Goal: Use online tool/utility: Utilize a website feature to perform a specific function

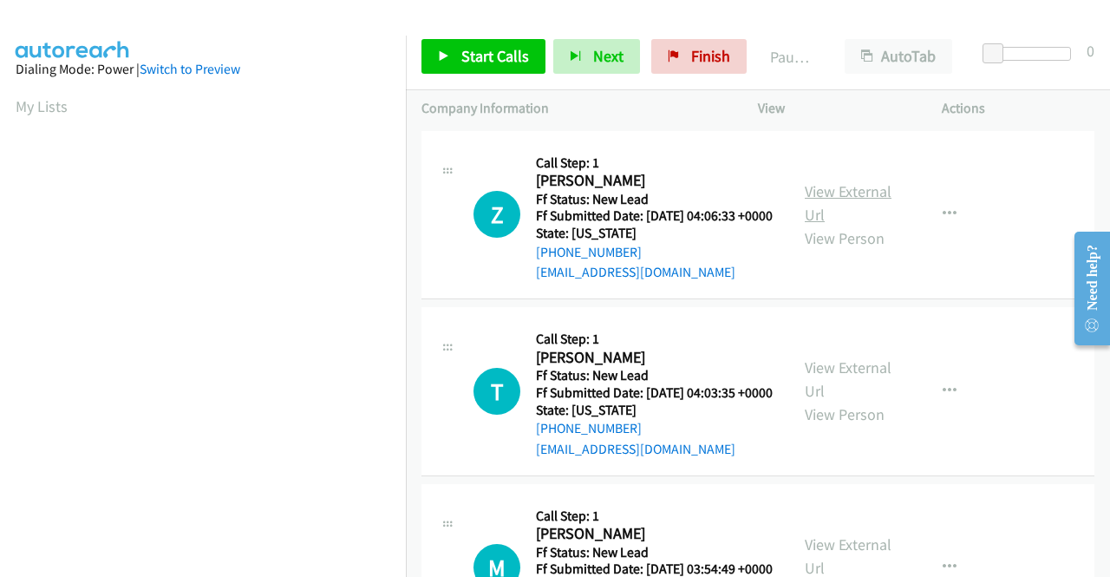
click at [839, 195] on link "View External Url" at bounding box center [848, 202] width 87 height 43
click at [866, 401] on link "View External Url" at bounding box center [848, 378] width 87 height 43
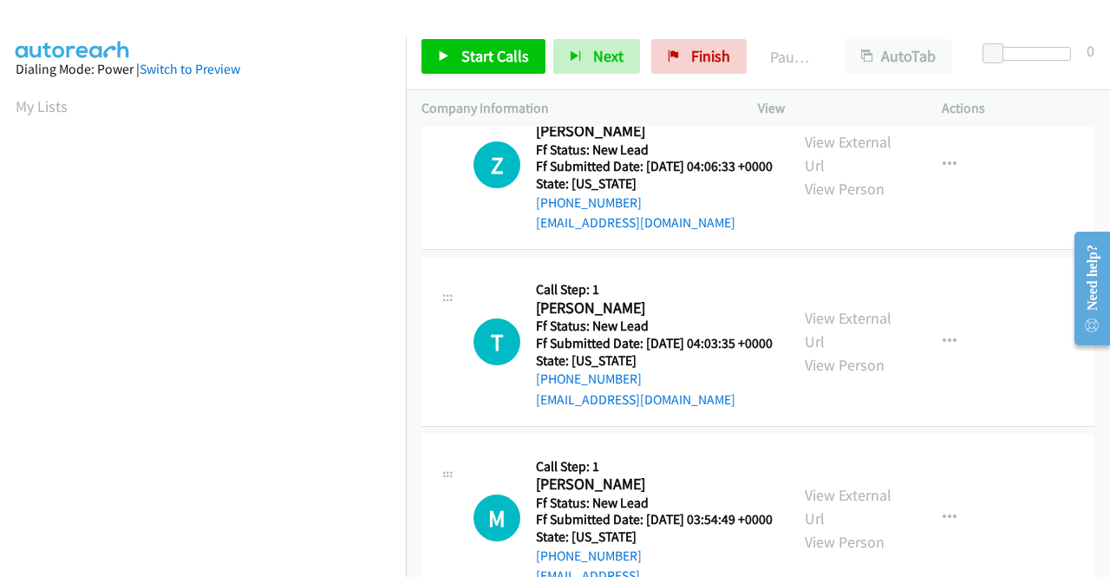
scroll to position [87, 0]
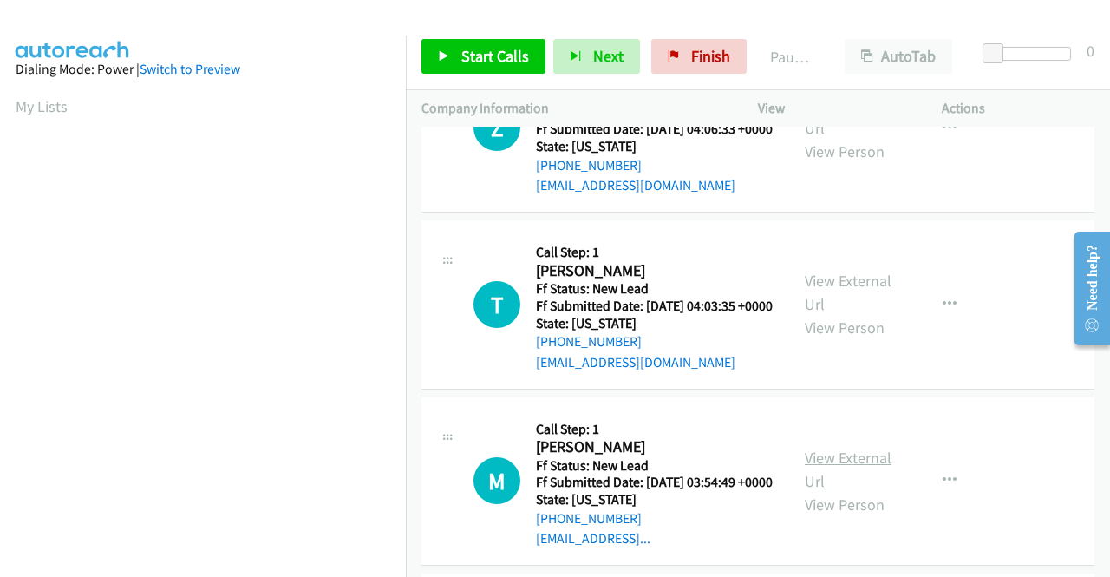
click at [847, 491] on link "View External Url" at bounding box center [848, 469] width 87 height 43
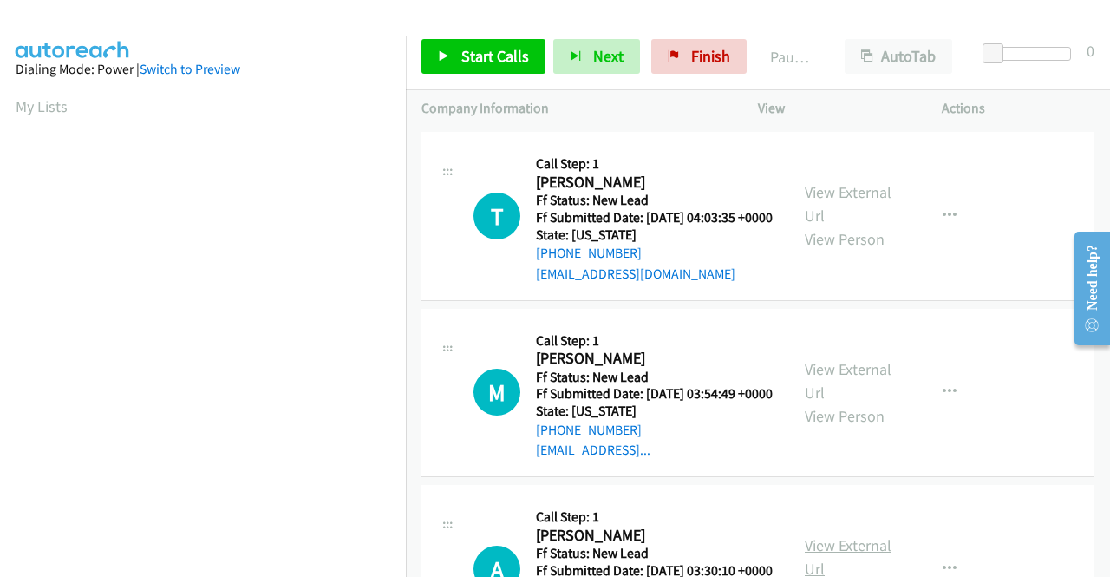
scroll to position [347, 0]
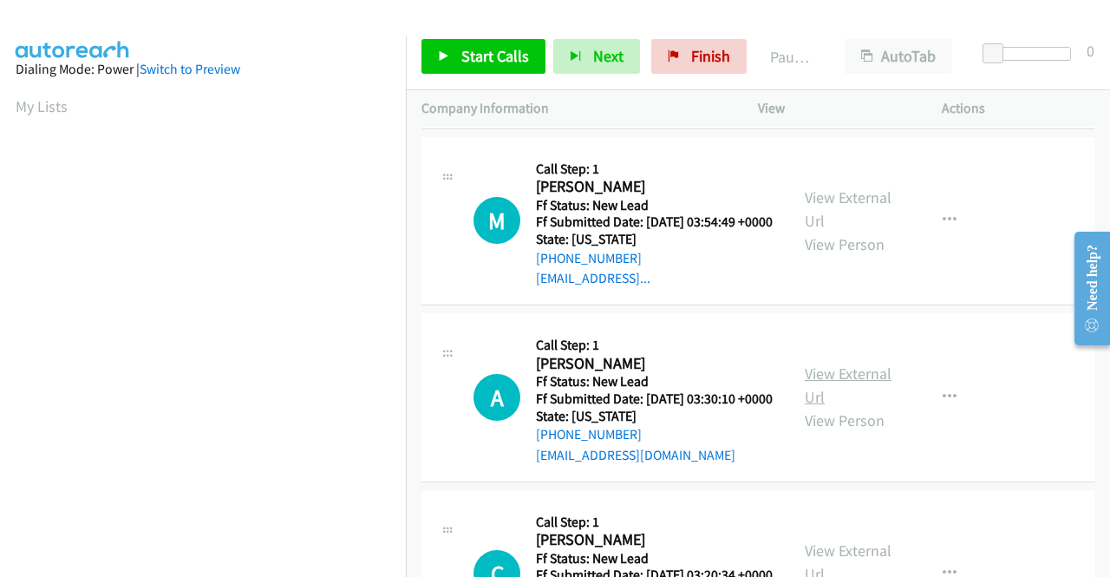
click at [855, 407] on link "View External Url" at bounding box center [848, 384] width 87 height 43
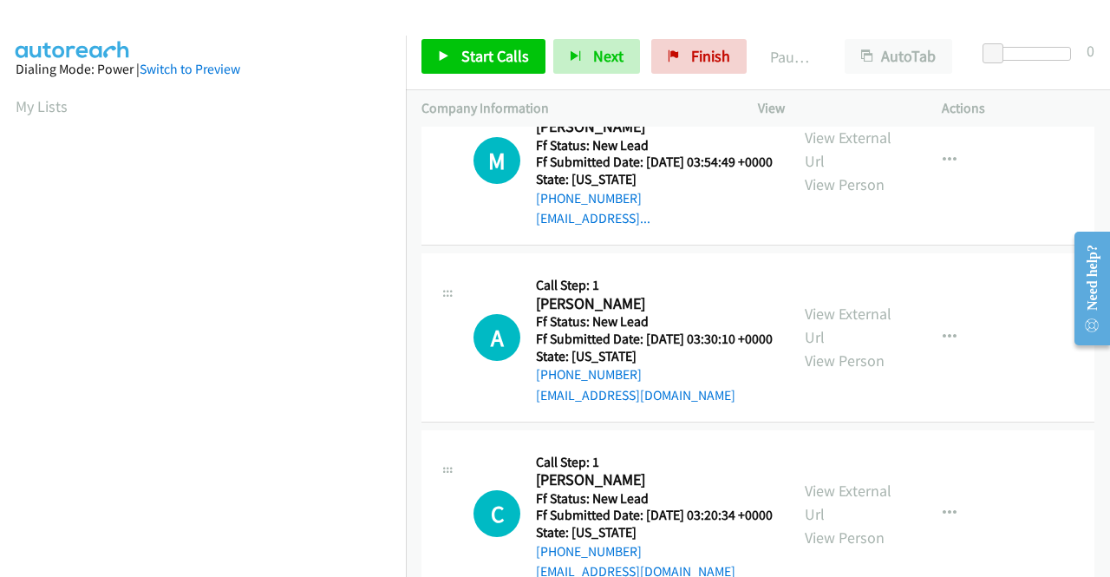
scroll to position [434, 0]
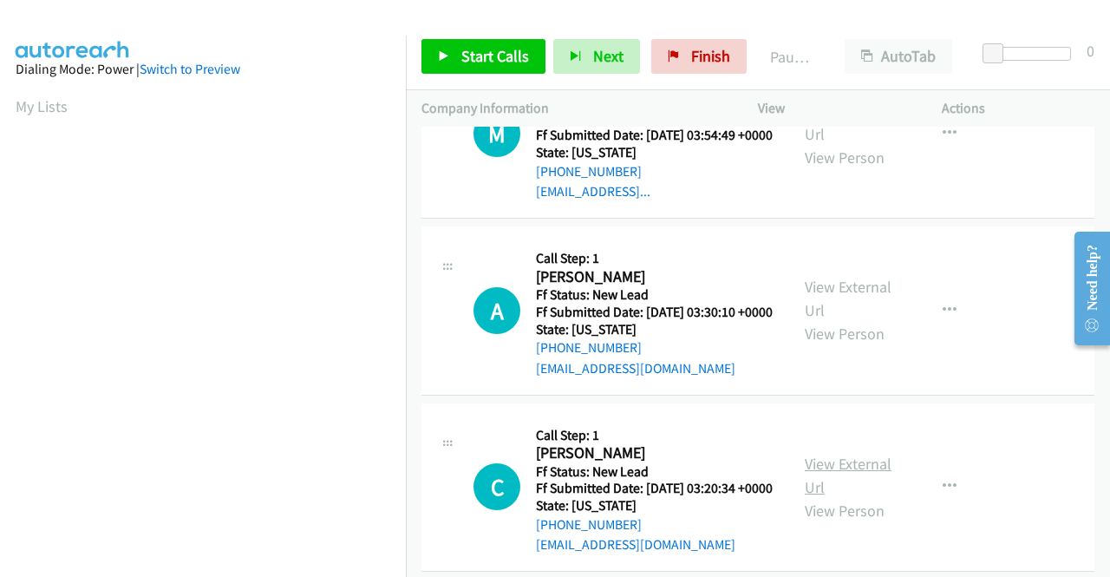
click at [858, 497] on link "View External Url" at bounding box center [848, 475] width 87 height 43
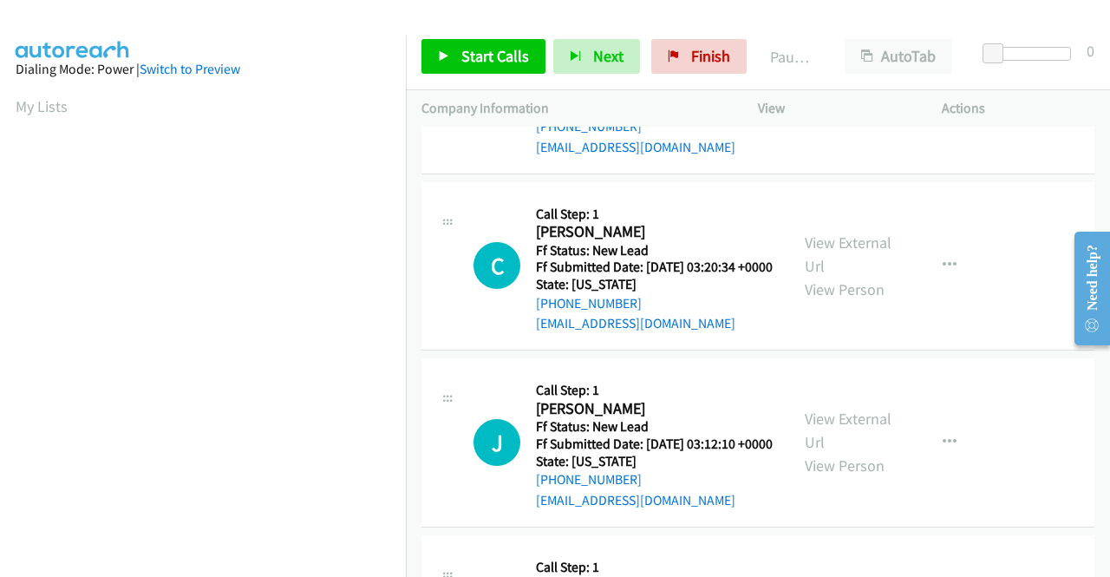
scroll to position [694, 0]
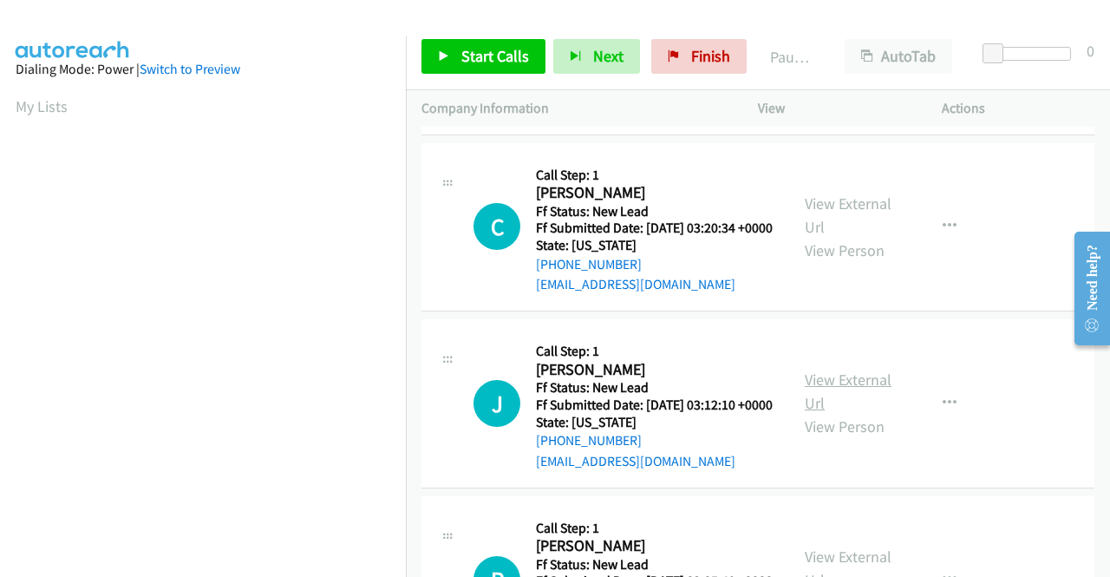
click at [843, 413] on link "View External Url" at bounding box center [848, 390] width 87 height 43
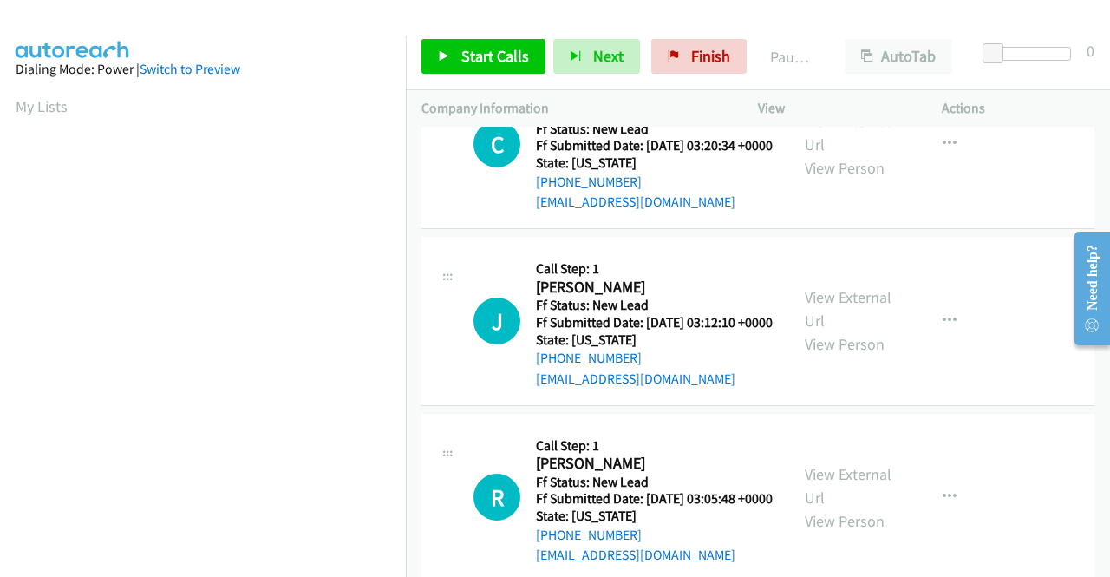
scroll to position [954, 0]
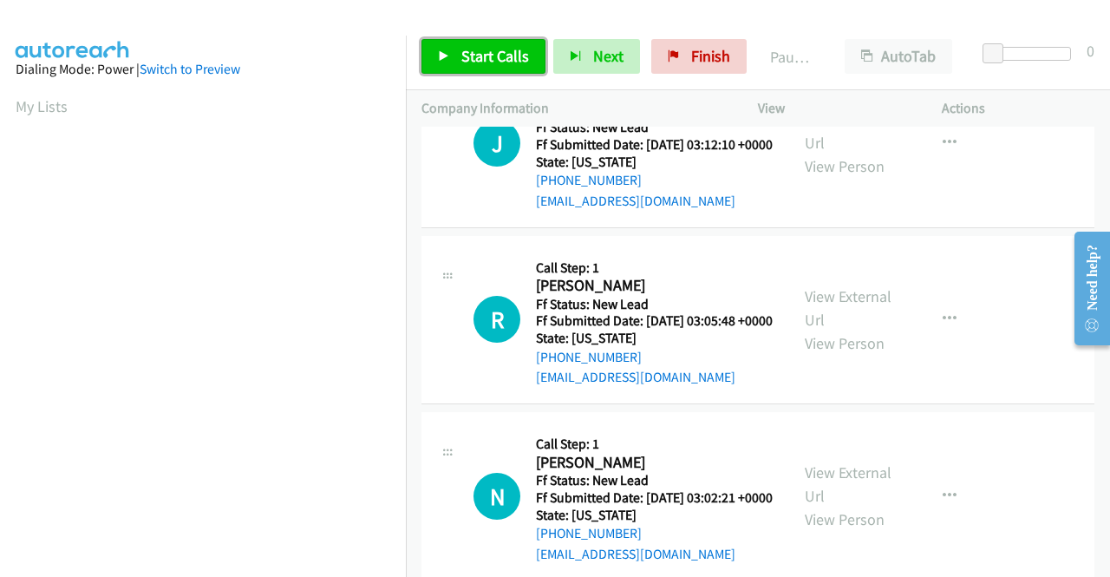
click at [509, 57] on span "Start Calls" at bounding box center [495, 56] width 68 height 20
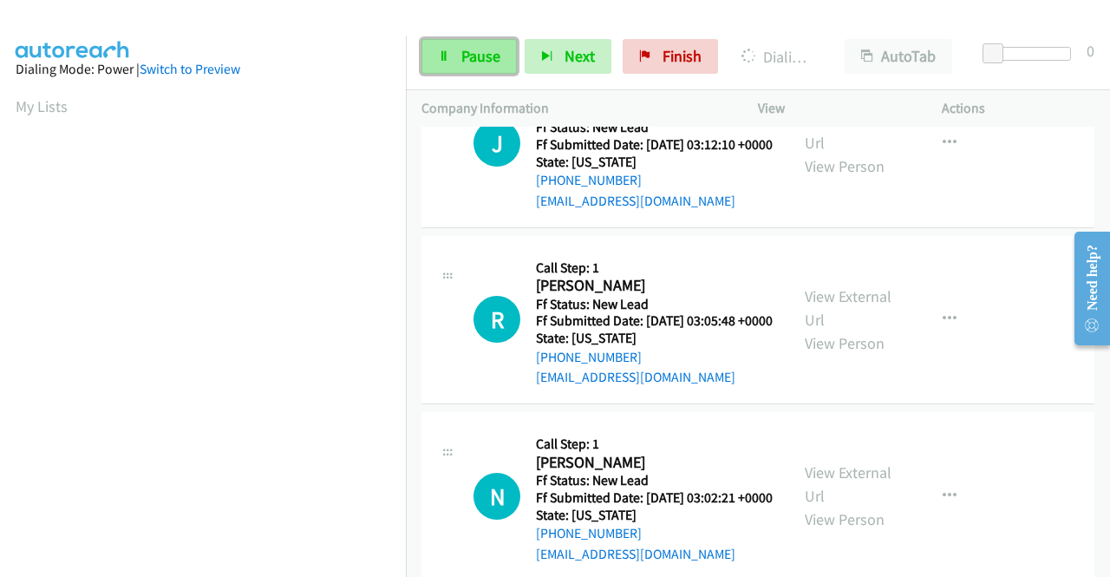
click at [451, 57] on link "Pause" at bounding box center [469, 56] width 95 height 35
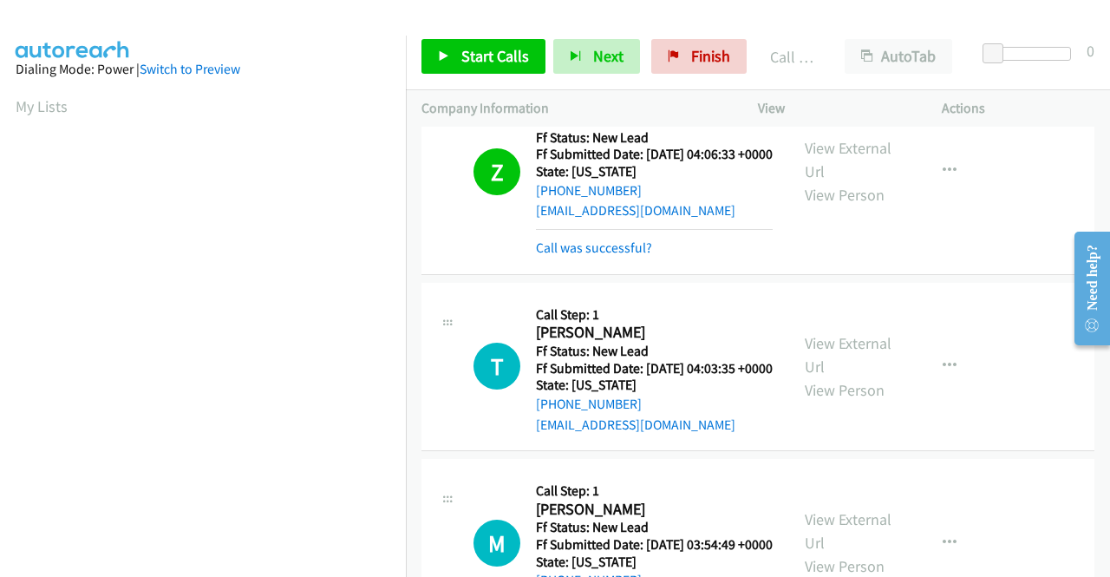
scroll to position [87, 0]
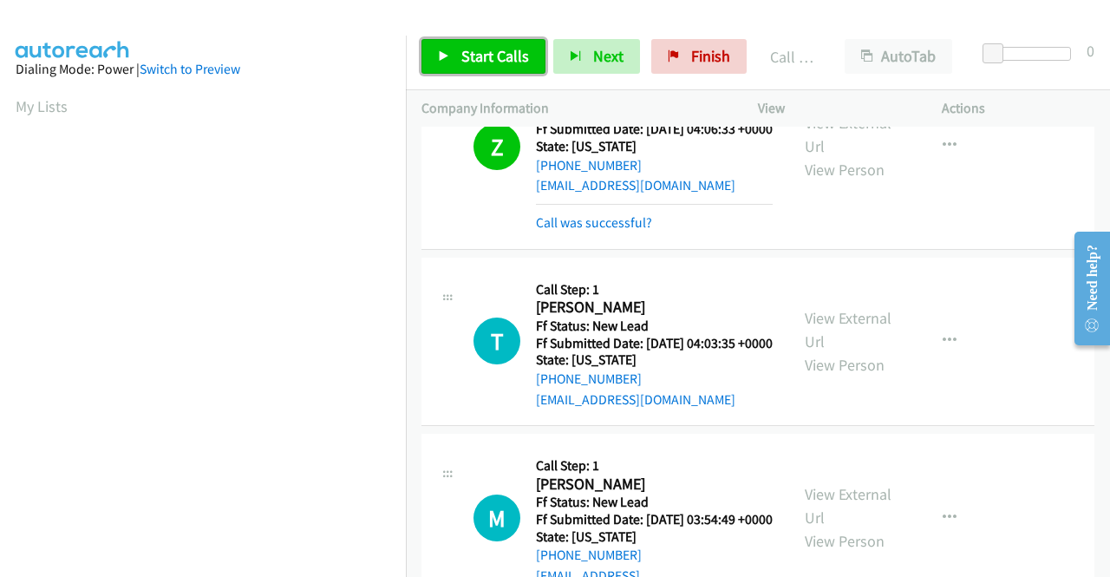
click at [497, 67] on link "Start Calls" at bounding box center [484, 56] width 124 height 35
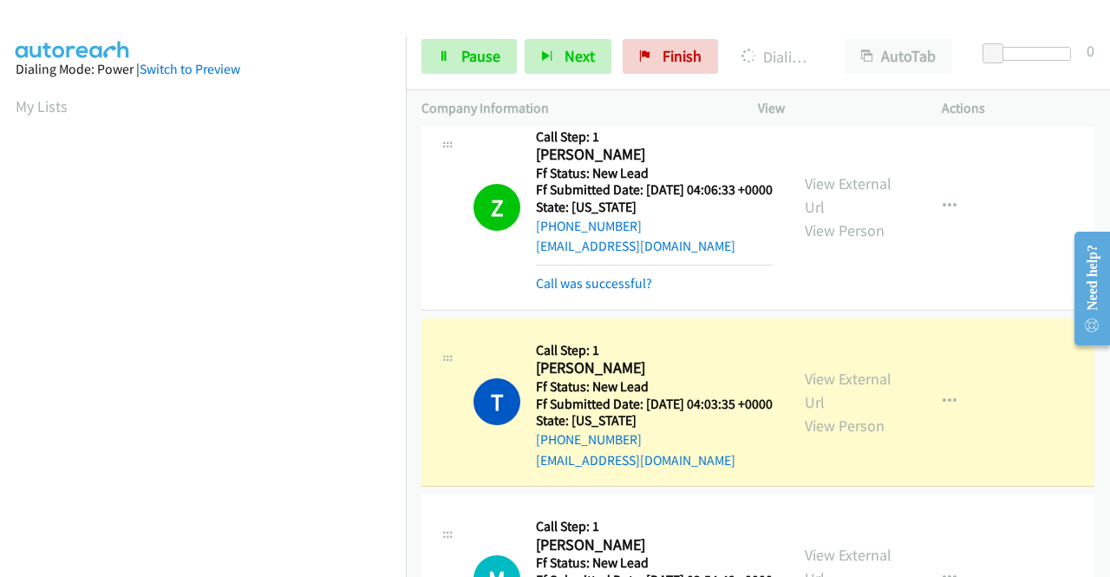
scroll to position [0, 0]
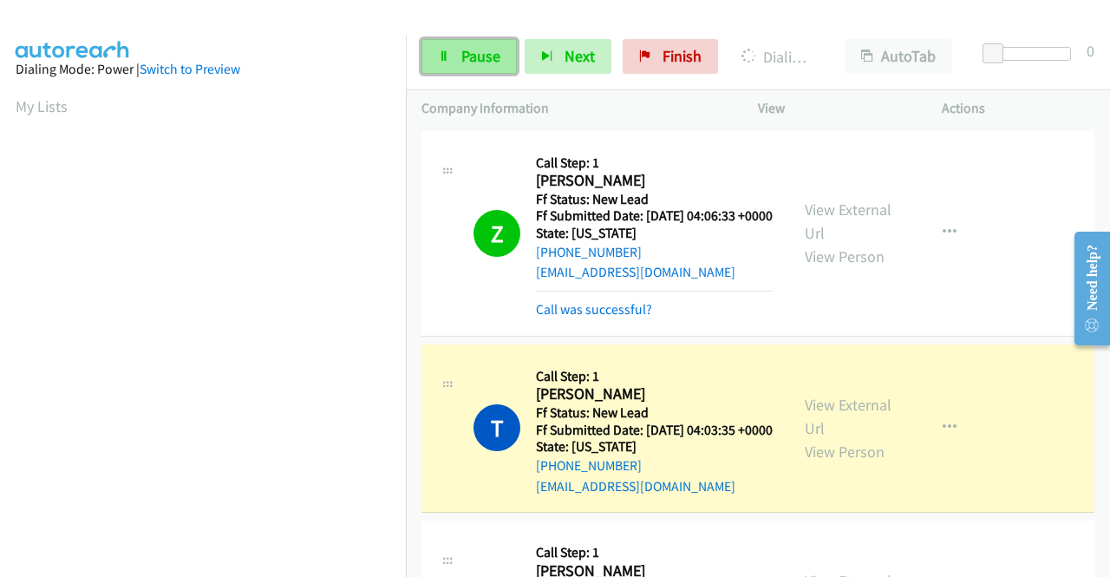
click at [428, 52] on link "Pause" at bounding box center [469, 56] width 95 height 35
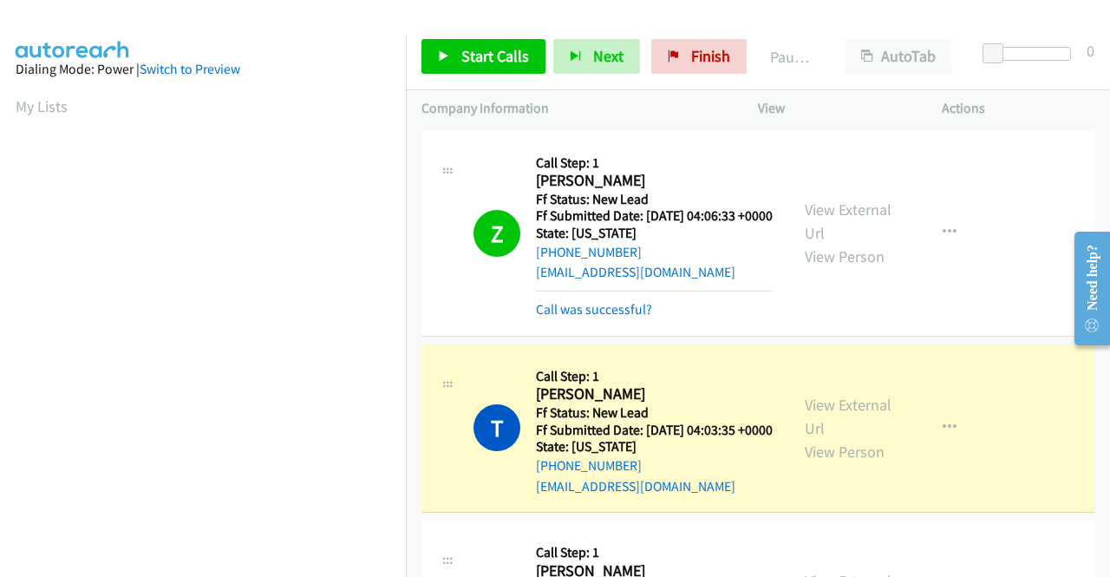
scroll to position [396, 0]
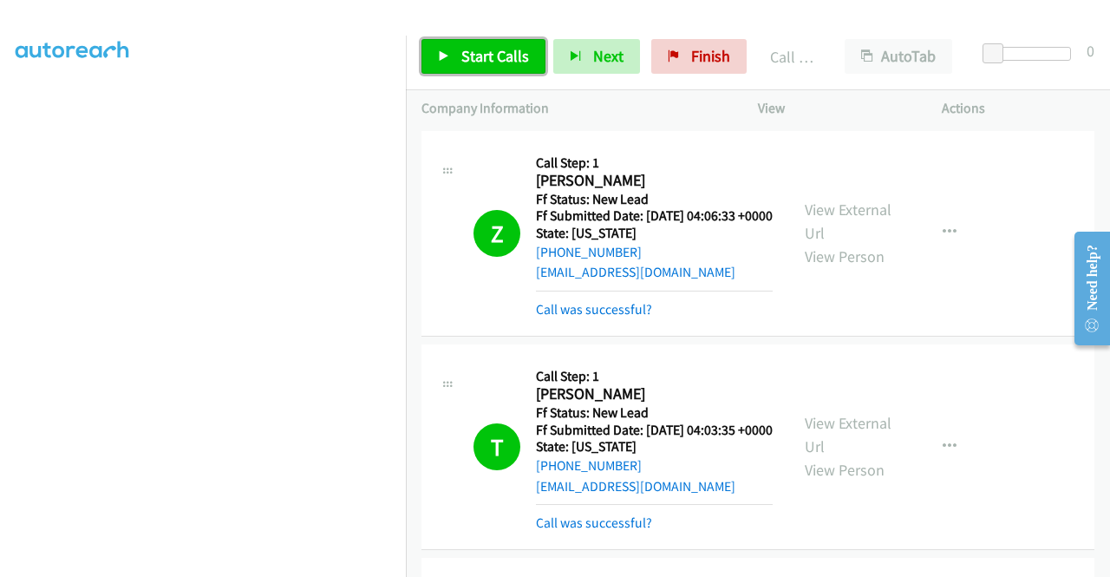
click at [470, 63] on span "Start Calls" at bounding box center [495, 56] width 68 height 20
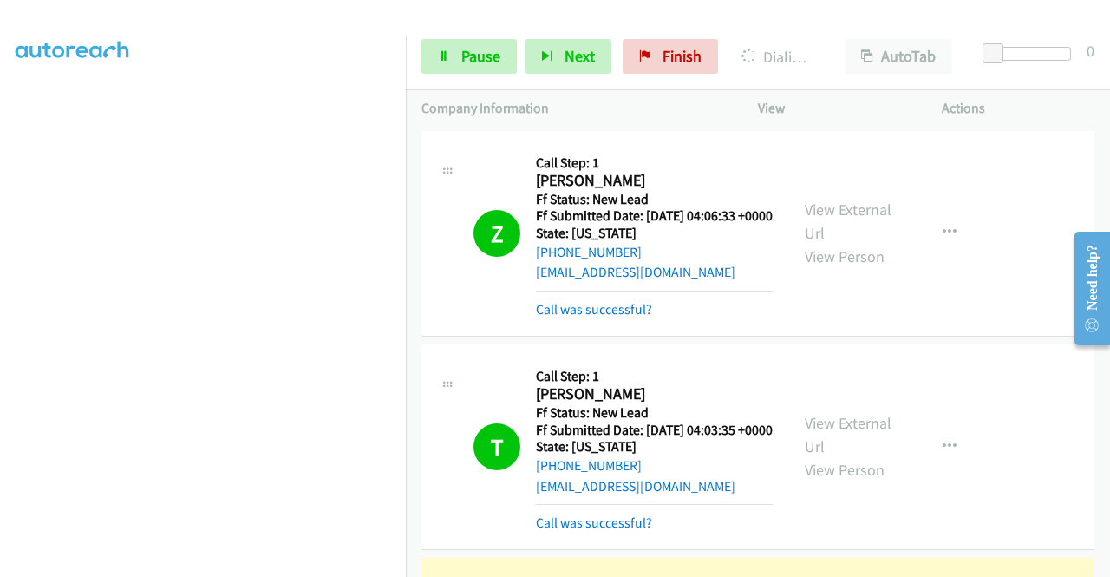
click at [964, 340] on td "Z Callback Scheduled Call Step: 1 [PERSON_NAME] America/New_York Ff Status: New…" at bounding box center [758, 233] width 704 height 213
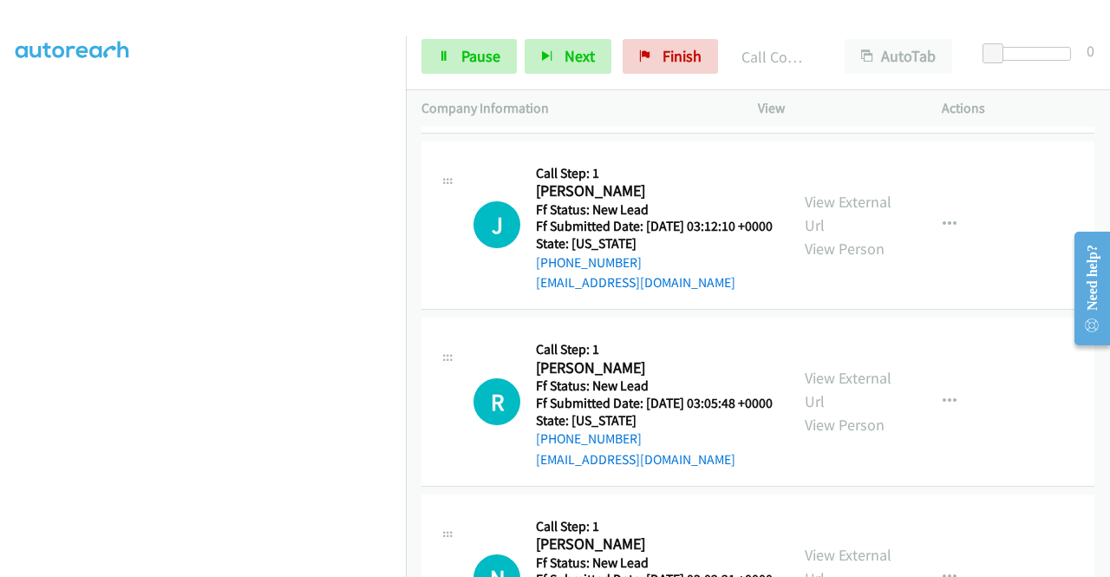
scroll to position [1041, 0]
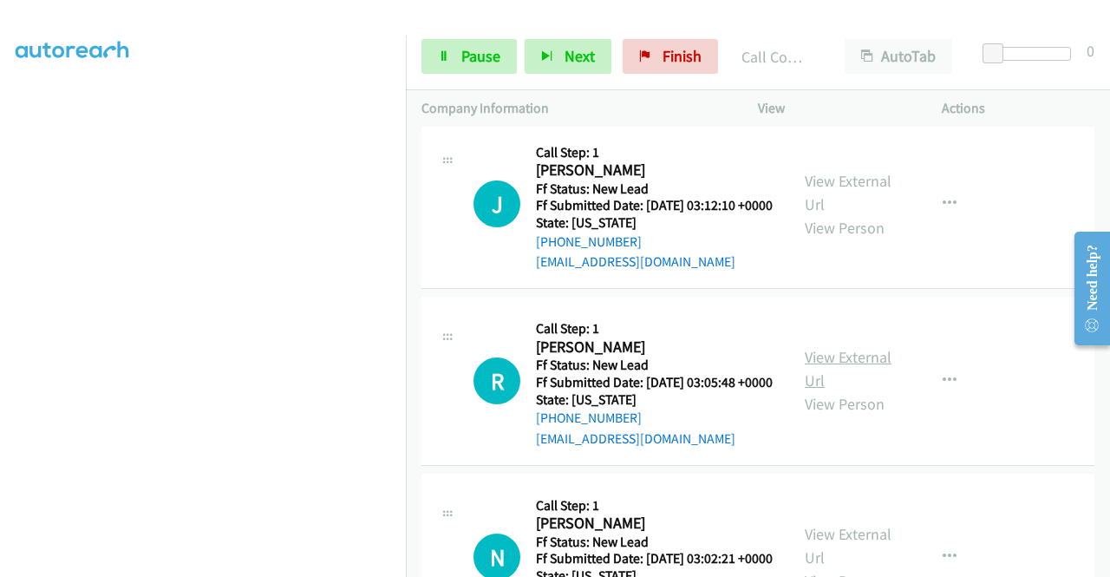
click at [853, 390] on link "View External Url" at bounding box center [848, 368] width 87 height 43
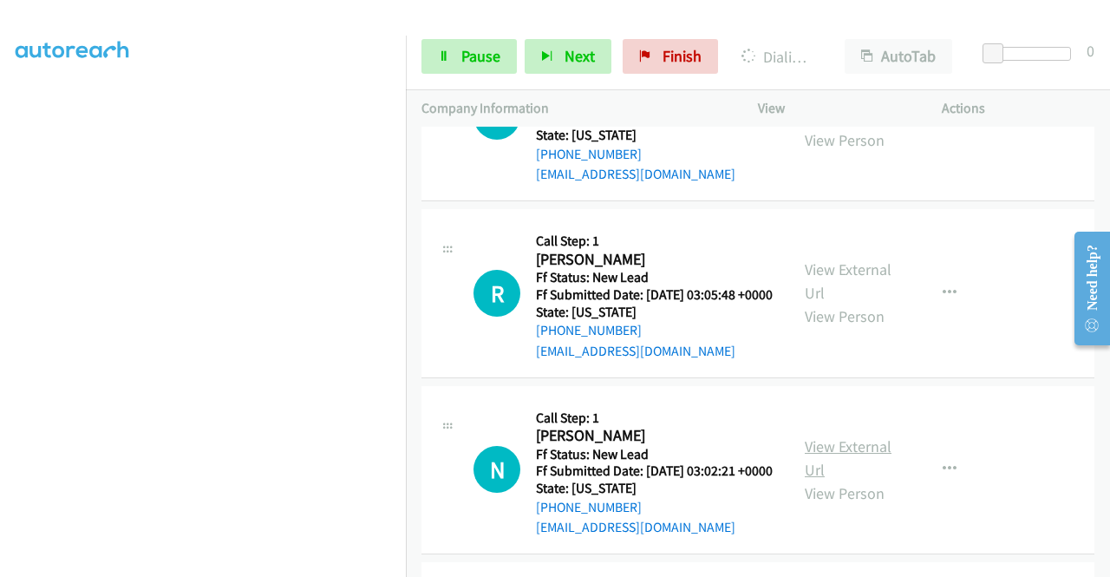
scroll to position [1214, 0]
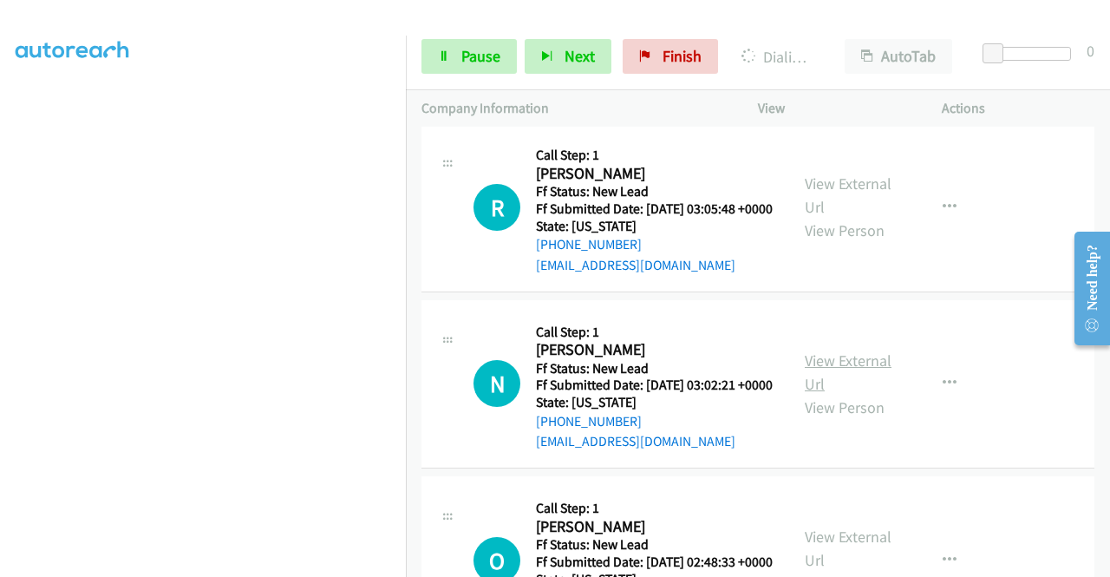
click at [860, 394] on link "View External Url" at bounding box center [848, 371] width 87 height 43
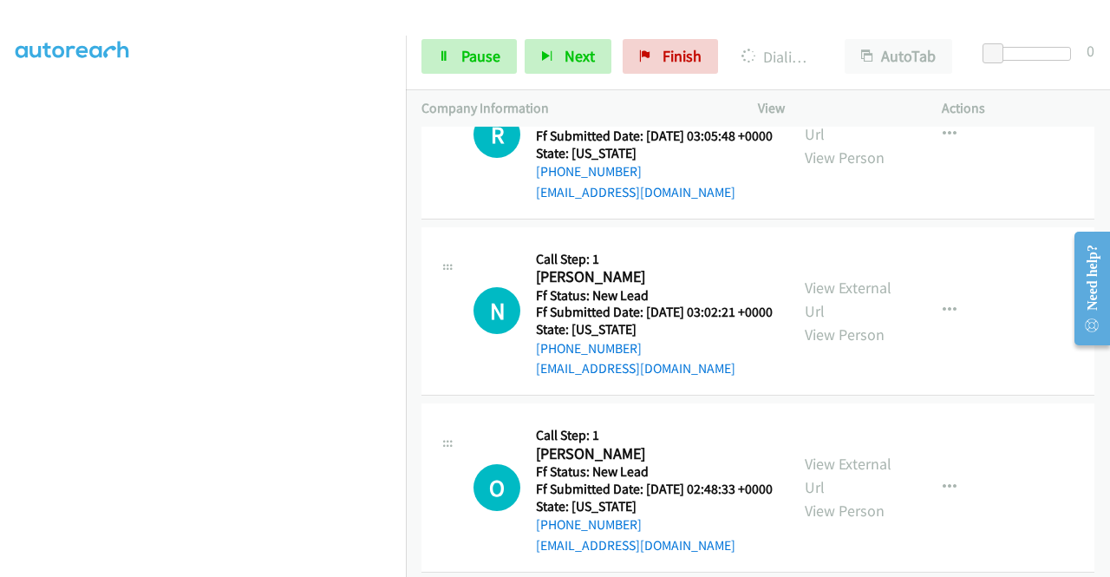
scroll to position [1388, 0]
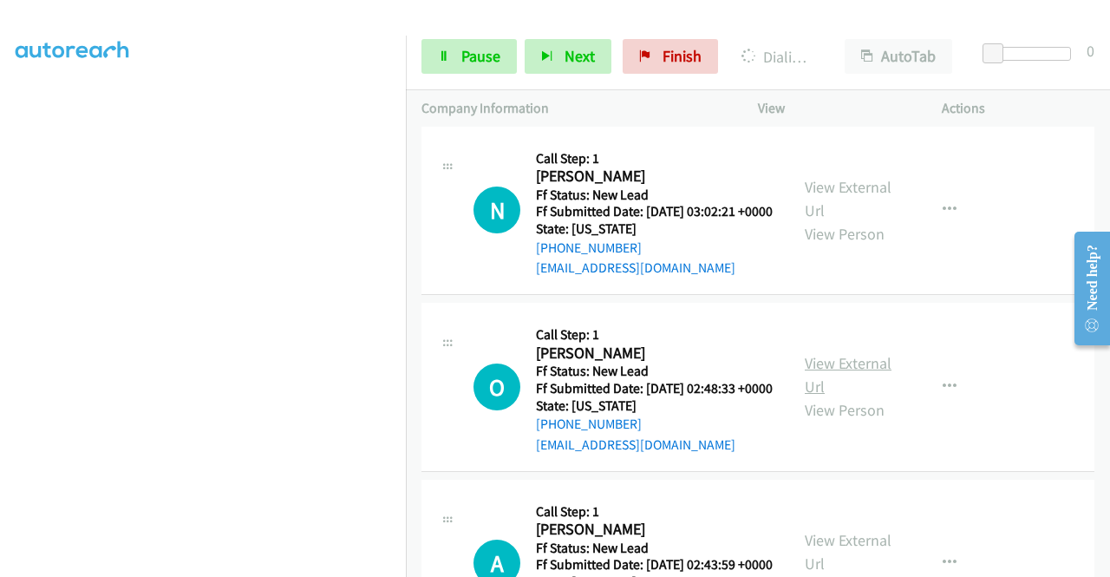
click at [840, 396] on link "View External Url" at bounding box center [848, 374] width 87 height 43
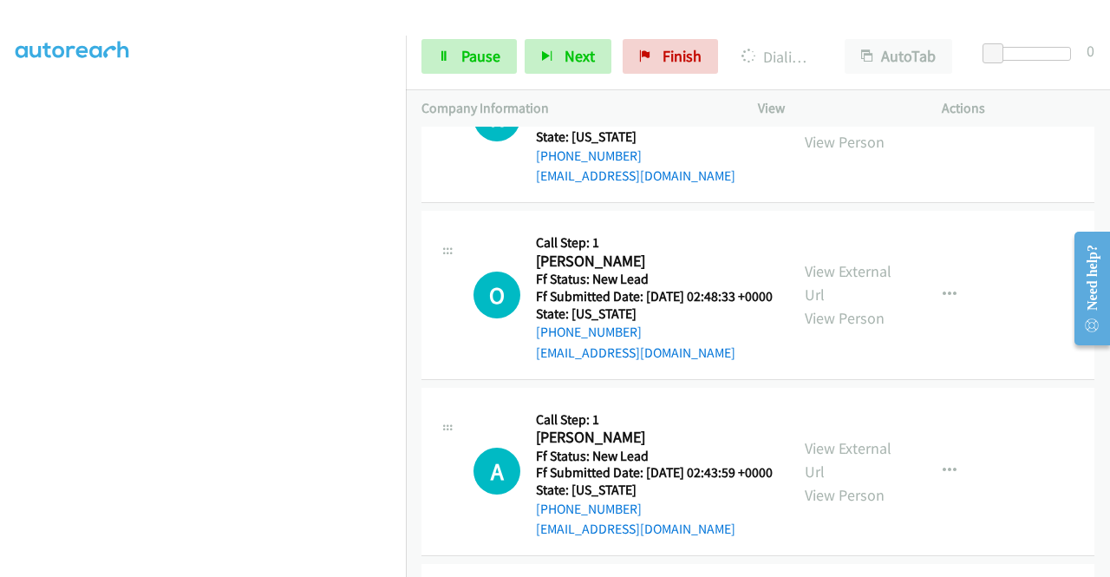
scroll to position [1648, 0]
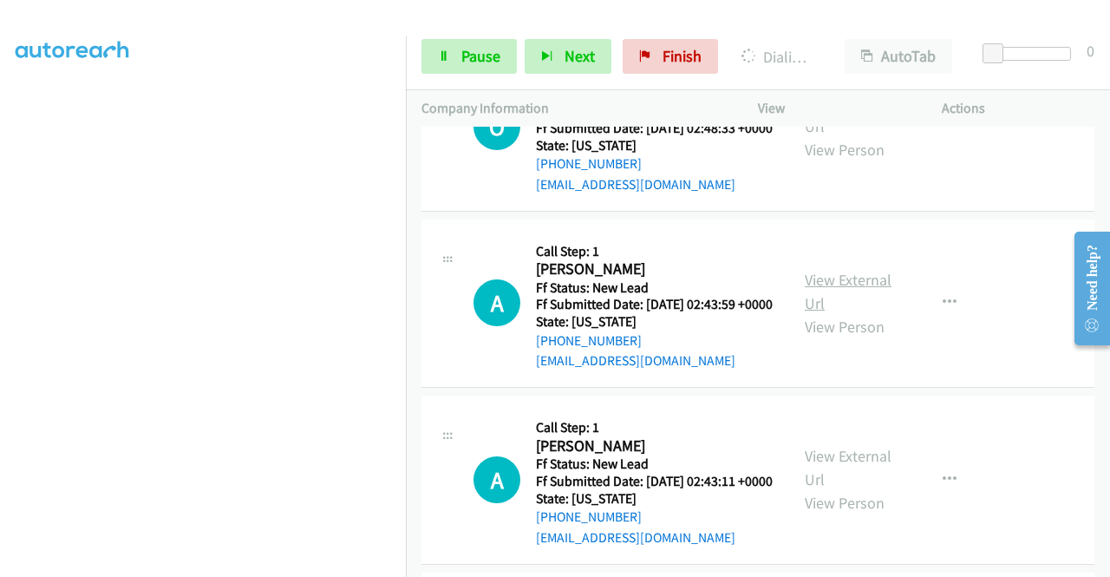
click at [822, 313] on link "View External Url" at bounding box center [848, 291] width 87 height 43
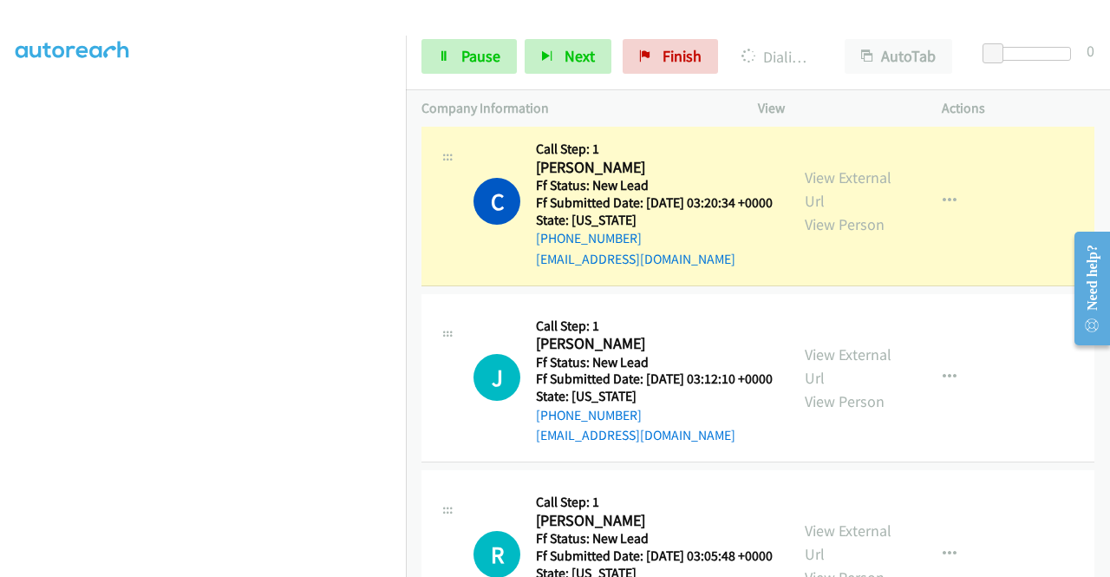
scroll to position [396, 0]
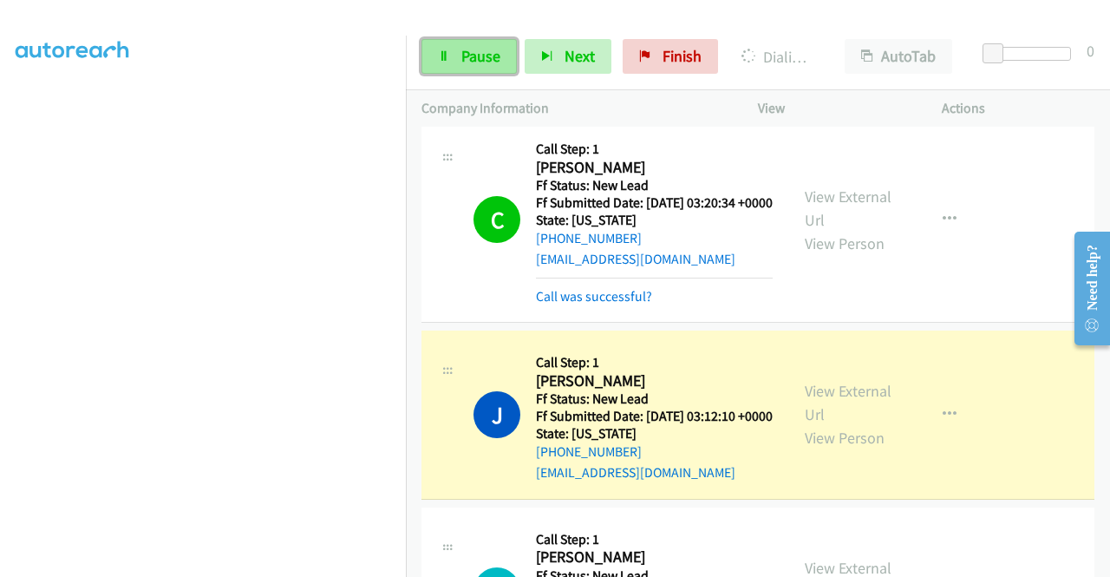
click at [472, 56] on span "Pause" at bounding box center [480, 56] width 39 height 20
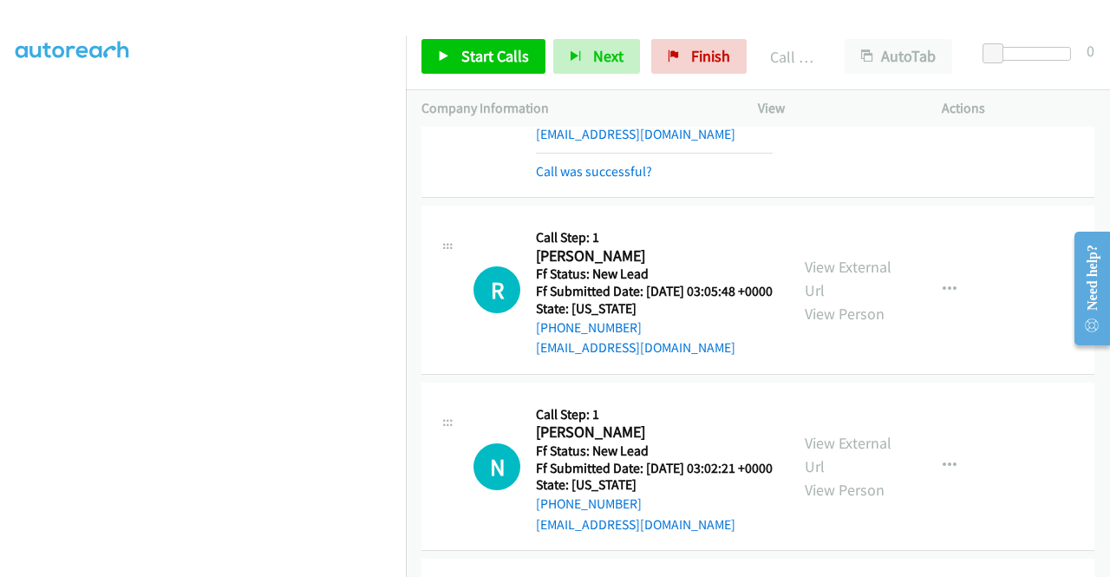
scroll to position [1214, 0]
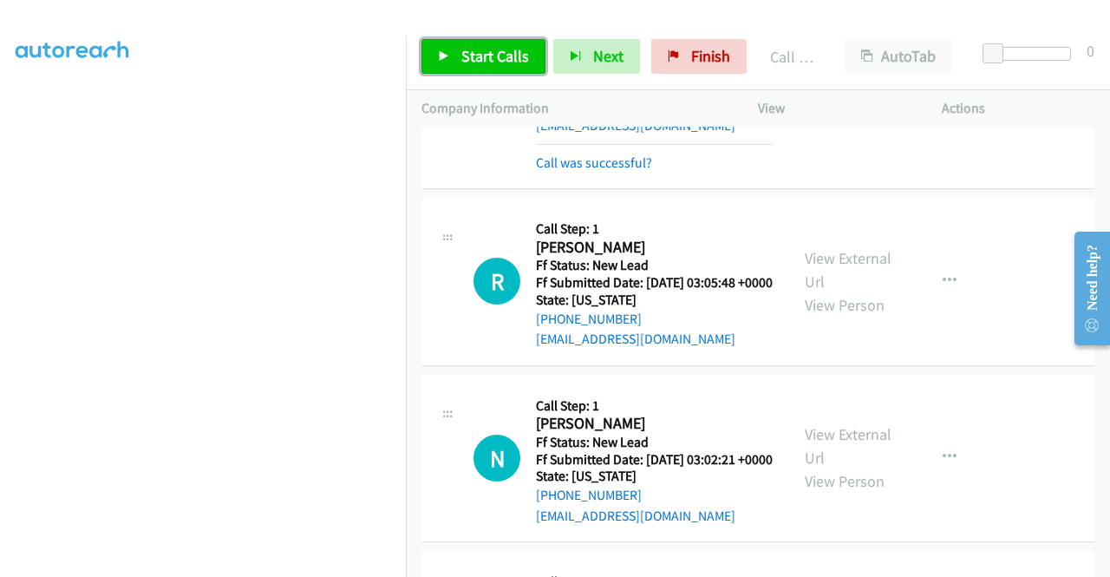
click at [478, 60] on span "Start Calls" at bounding box center [495, 56] width 68 height 20
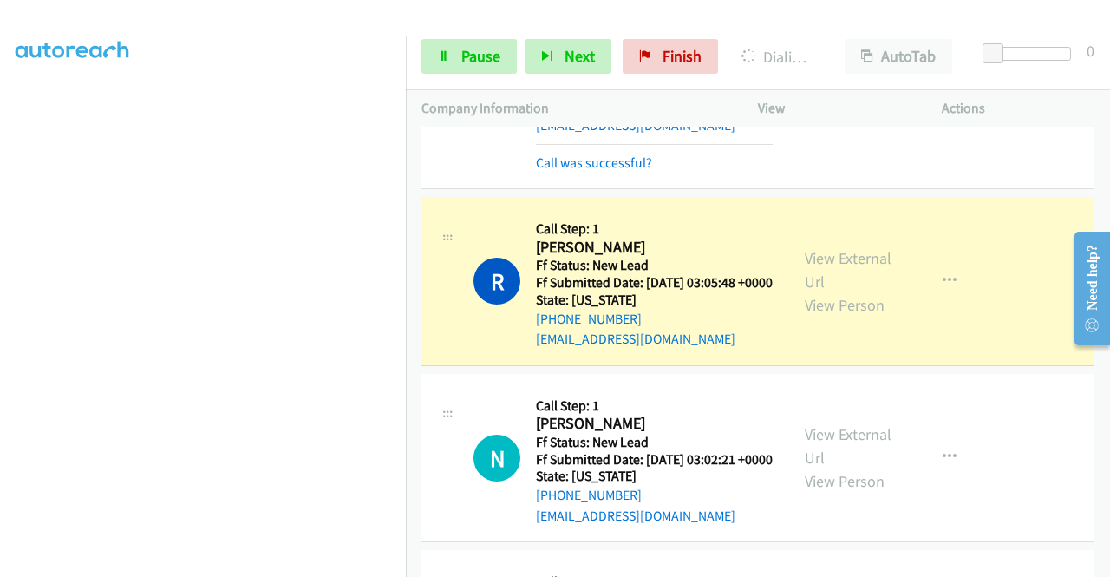
scroll to position [396, 0]
click at [975, 193] on td "J Callback Scheduled Call Step: 1 [PERSON_NAME] America/New_York Ff Status: New…" at bounding box center [758, 86] width 704 height 213
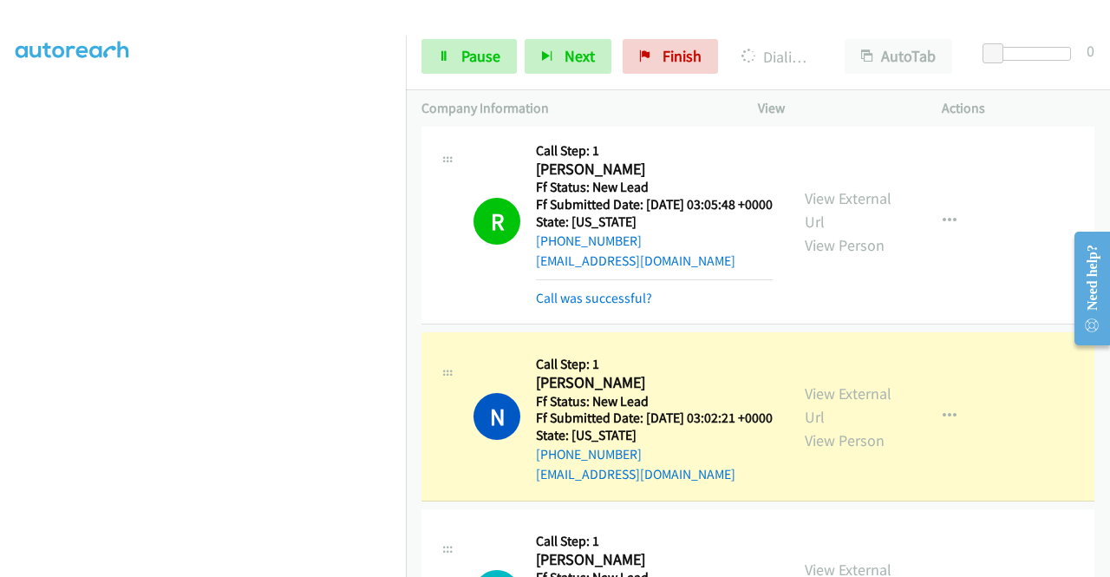
scroll to position [1388, 0]
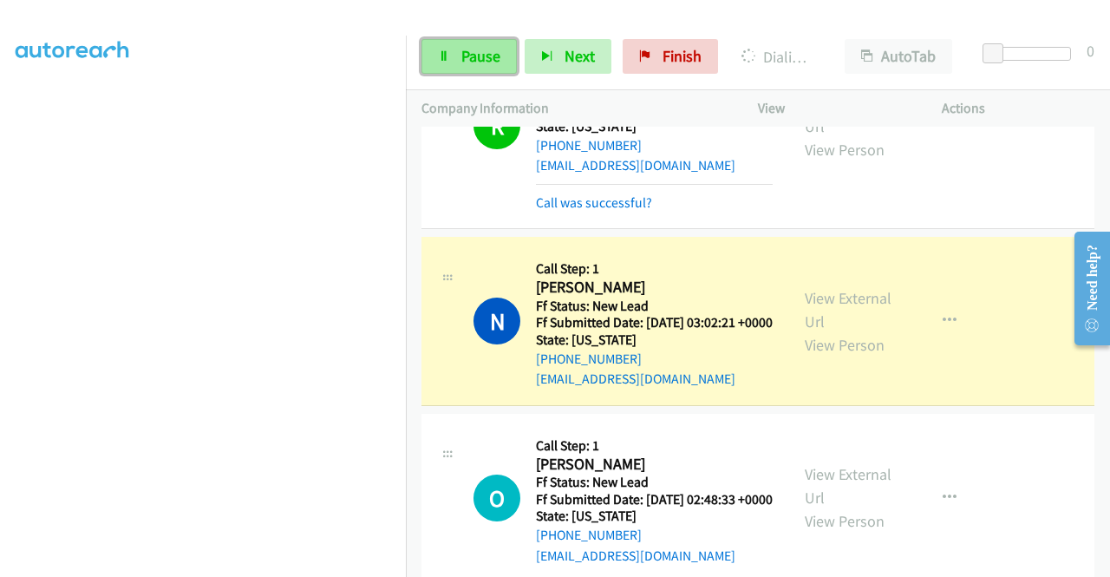
click at [442, 71] on link "Pause" at bounding box center [469, 56] width 95 height 35
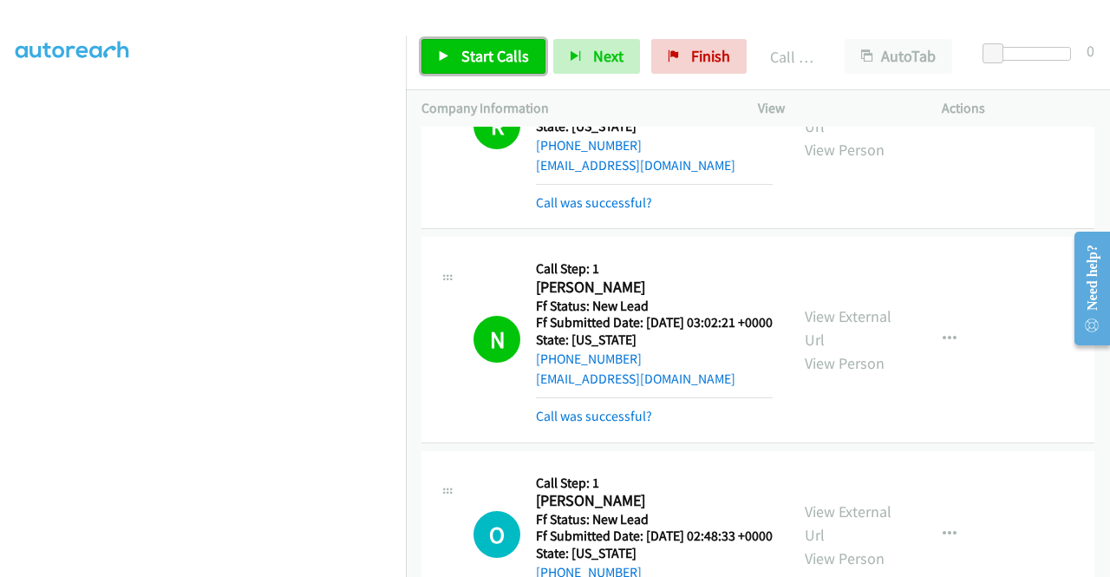
click at [486, 69] on link "Start Calls" at bounding box center [484, 56] width 124 height 35
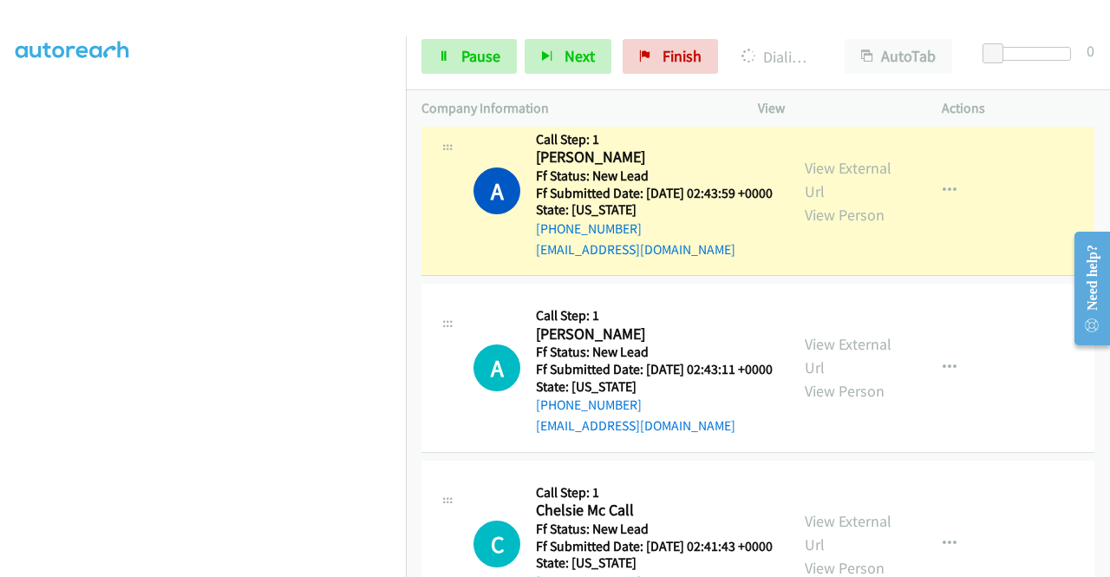
scroll to position [1995, 0]
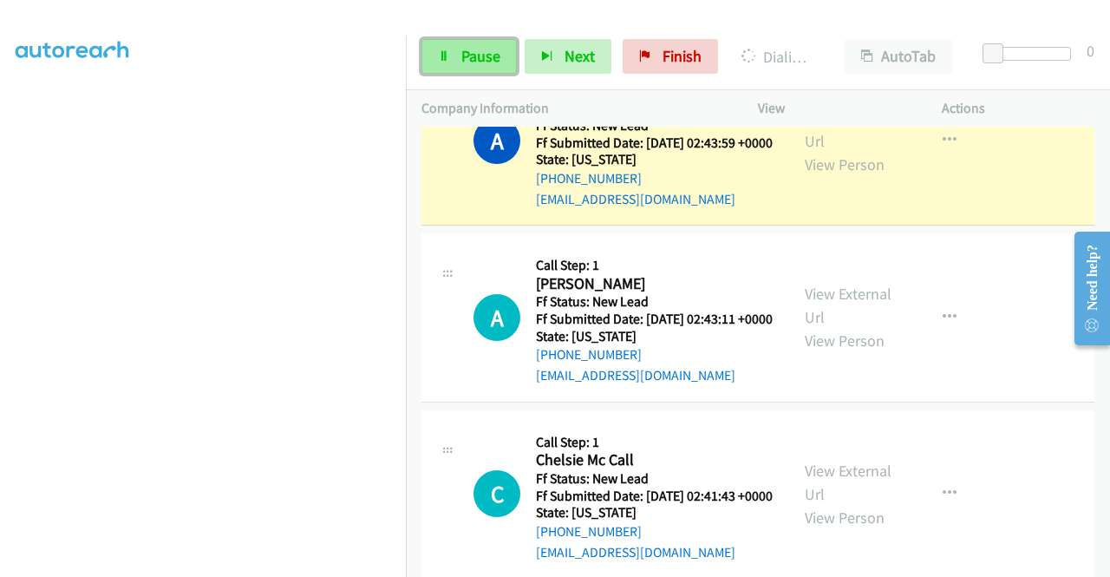
click at [476, 59] on span "Pause" at bounding box center [480, 56] width 39 height 20
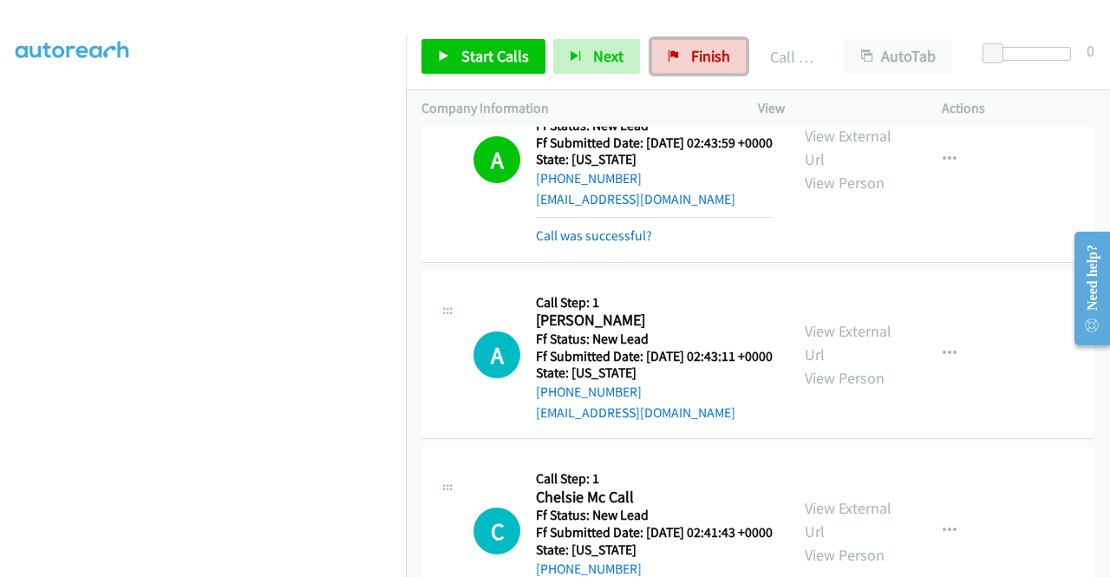
drag, startPoint x: 703, startPoint y: 58, endPoint x: 636, endPoint y: 93, distance: 75.3
click at [703, 58] on span "Finish" at bounding box center [710, 56] width 39 height 20
